Goal: Check status

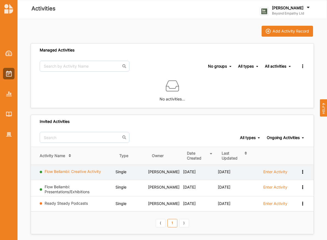
click at [70, 173] on link "Flow Bellambi: Creative Activity" at bounding box center [73, 171] width 56 height 5
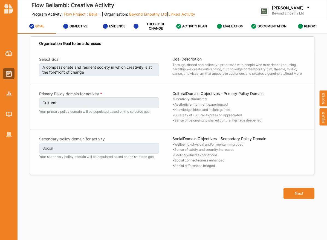
click at [234, 27] on label "EVALUATION" at bounding box center [233, 26] width 20 height 4
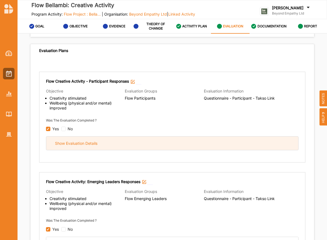
click at [139, 144] on div "Show Evaluation Details" at bounding box center [172, 143] width 252 height 13
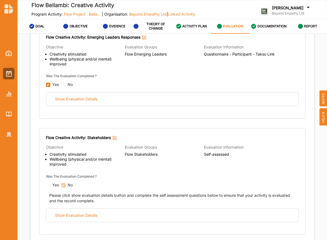
scroll to position [686, 0]
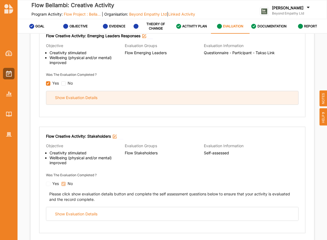
click at [119, 100] on div "Show Evaluation Details" at bounding box center [172, 97] width 252 height 13
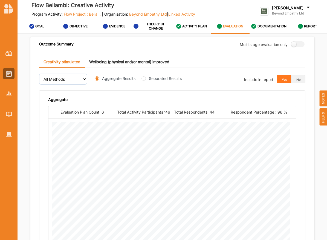
scroll to position [1747, 0]
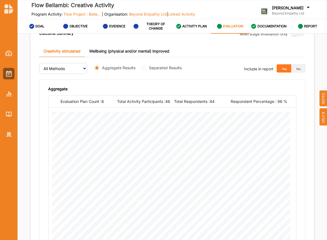
click at [1, 78] on div at bounding box center [9, 89] width 18 height 101
click at [6, 76] on img at bounding box center [9, 74] width 6 height 6
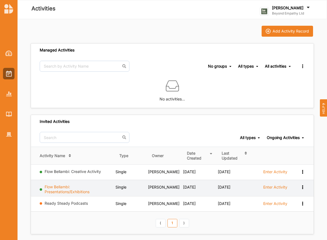
click at [76, 190] on link "Flow Bellambi: Presentations/Exhibitions" at bounding box center [67, 190] width 45 height 10
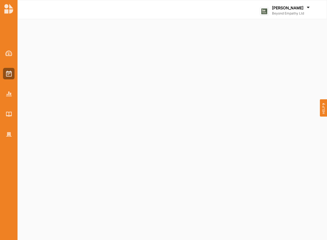
select select "2"
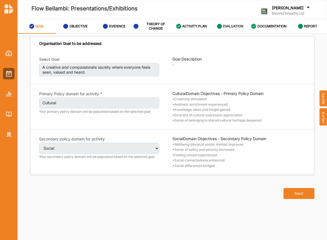
click at [242, 25] on label "EVALUATION" at bounding box center [233, 26] width 20 height 4
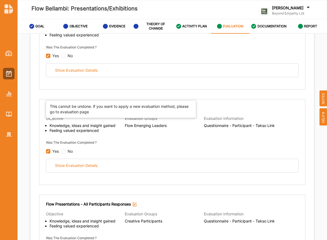
scroll to position [123, 0]
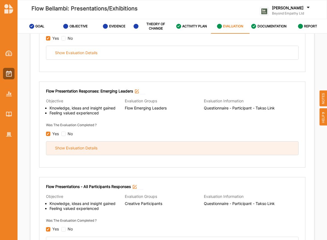
click at [143, 152] on div "Show Evaluation Details" at bounding box center [172, 148] width 252 height 13
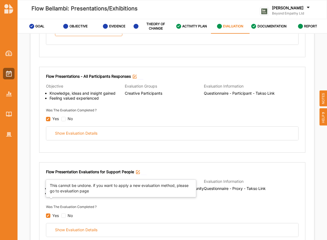
scroll to position [719, 0]
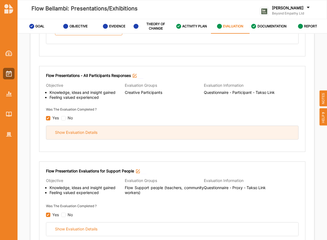
click at [125, 126] on div "Show Evaluation Details" at bounding box center [172, 132] width 252 height 13
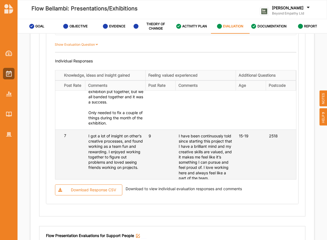
scroll to position [97, 0]
